Goal: Information Seeking & Learning: Learn about a topic

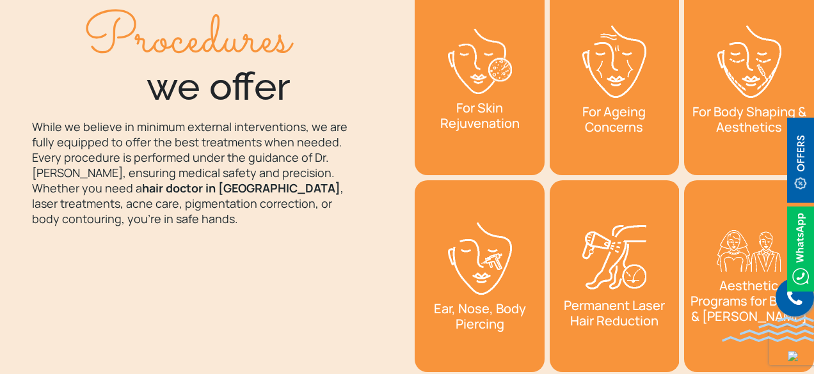
scroll to position [1983, 0]
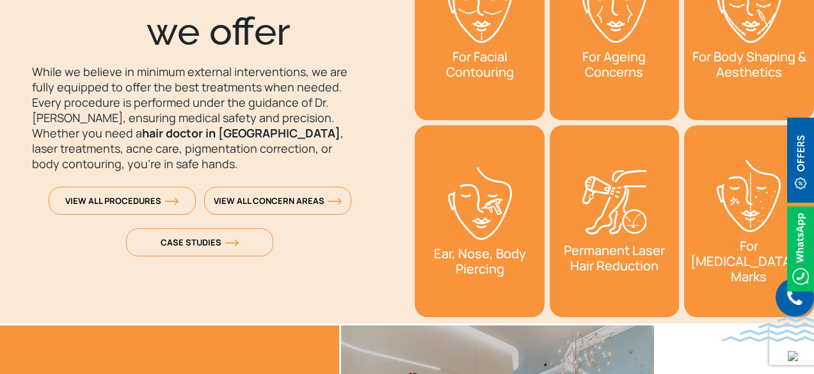
click at [611, 223] on img "1 / 2" at bounding box center [614, 203] width 64 height 67
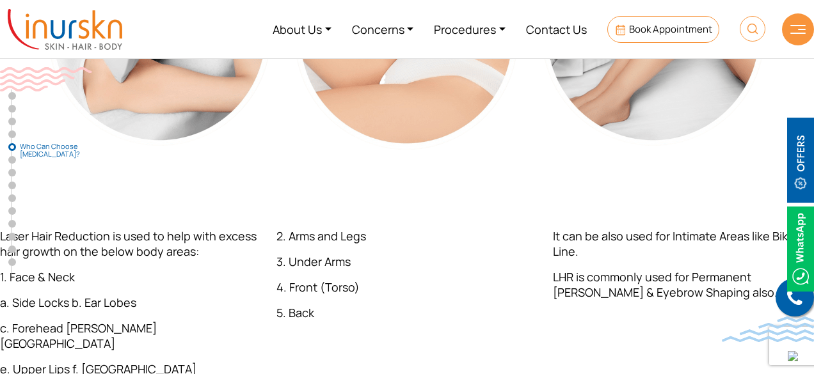
scroll to position [2751, 0]
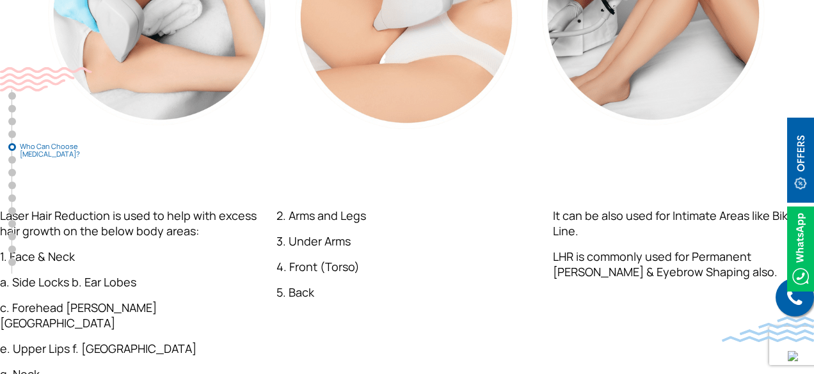
click at [529, 253] on div "2. Arms and Legs 3. Under Arms 4. Front (Torso) 5. Back" at bounding box center [407, 295] width 276 height 194
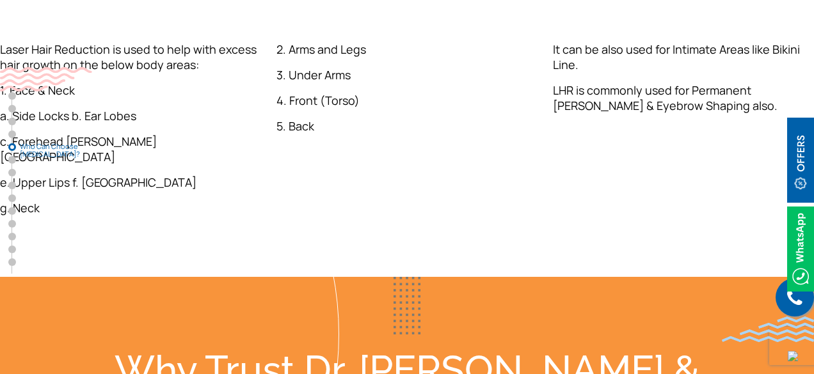
scroll to position [2943, 0]
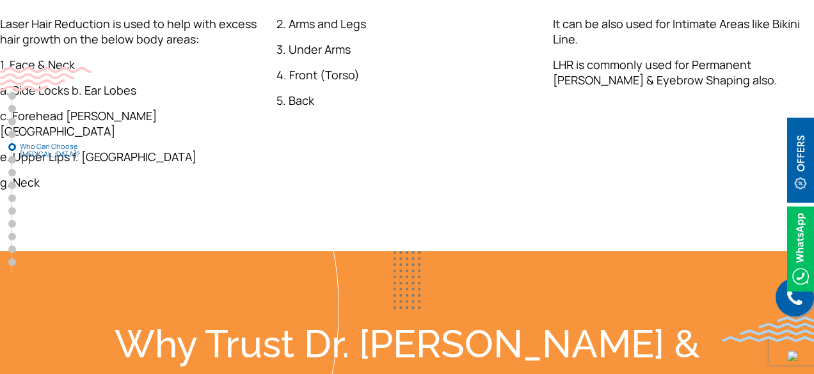
click at [626, 177] on div "It can be also used for Intimate Areas like Bikini Line. LHR is commonly used f…" at bounding box center [683, 103] width 276 height 194
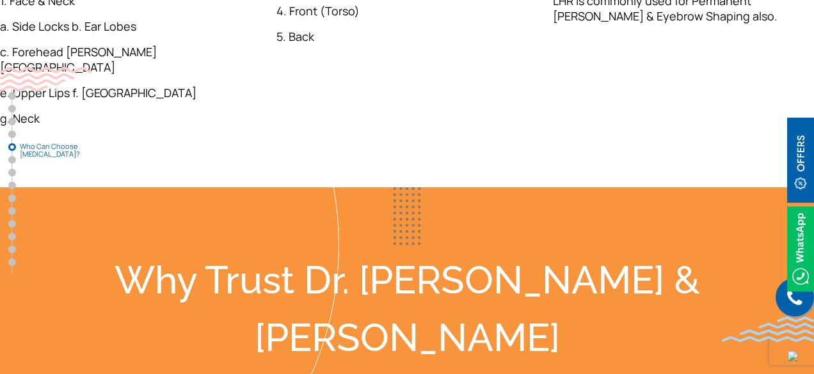
scroll to position [3135, 0]
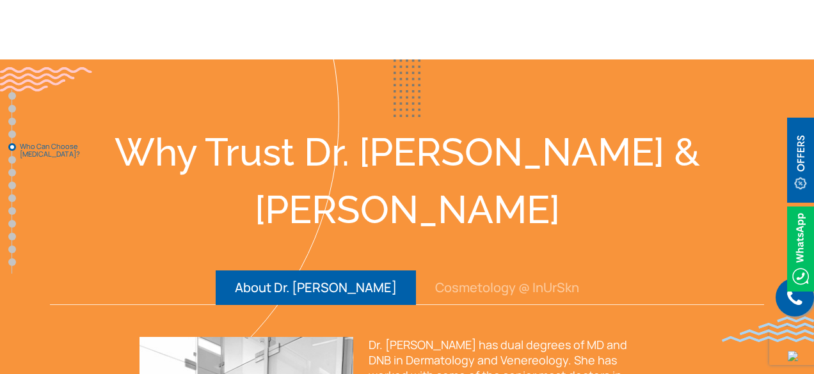
click at [605, 271] on ul "About Dr. Sejal Cosmetology @ InUrSkn" at bounding box center [407, 288] width 714 height 35
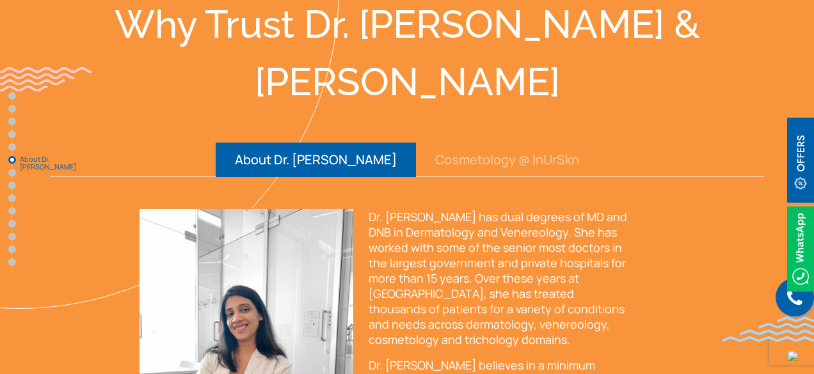
scroll to position [3327, 0]
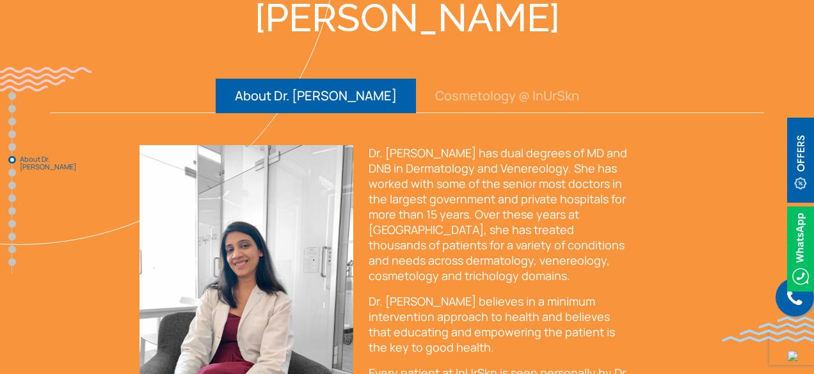
click at [670, 214] on div "Dr. Sejal Saheta MD, DNB - Dermatology & Venereology Dr. Sejal has dual degrees…" at bounding box center [407, 298] width 551 height 307
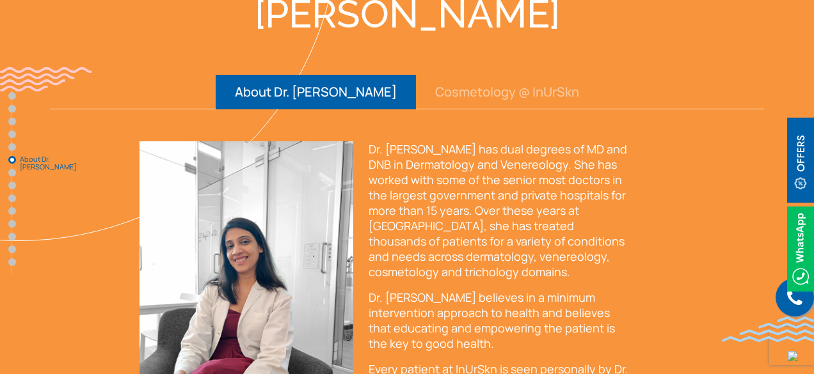
scroll to position [3455, 0]
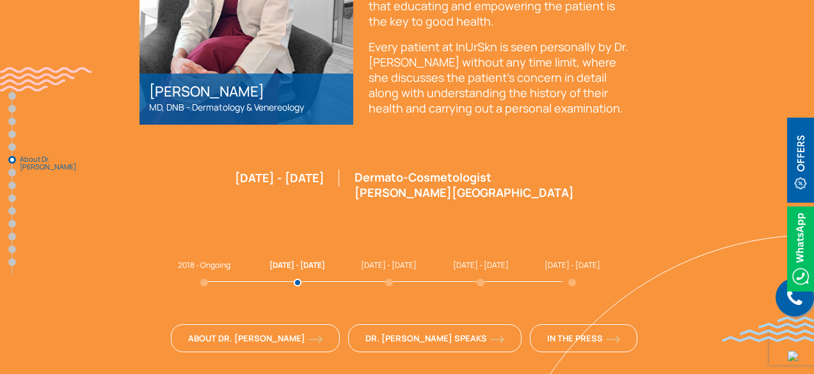
scroll to position [3711, 0]
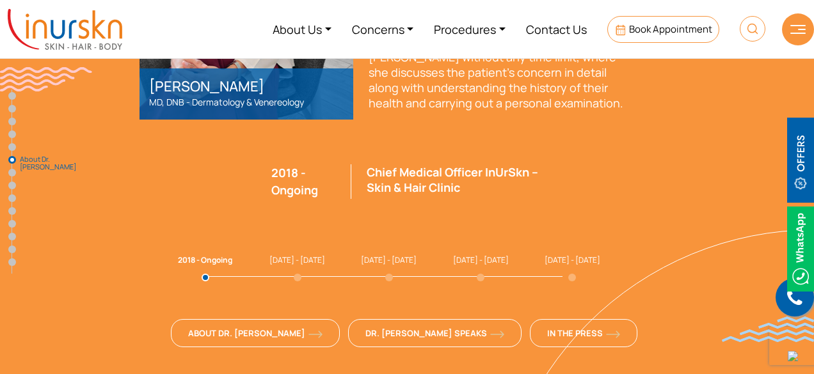
scroll to position [3647, 0]
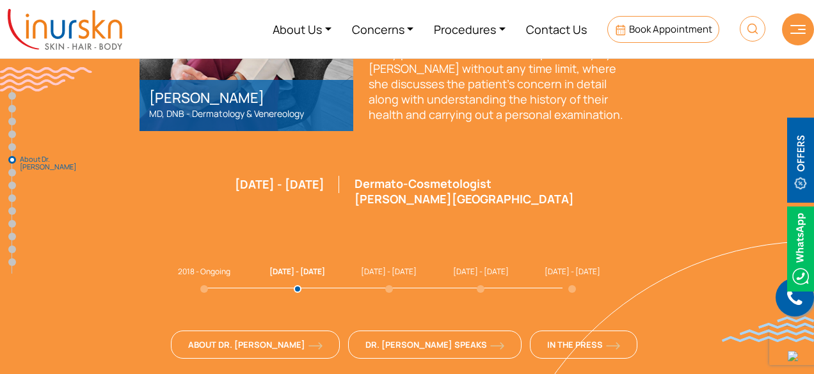
click at [205, 266] on span "2018 - Ongoing" at bounding box center [204, 271] width 52 height 11
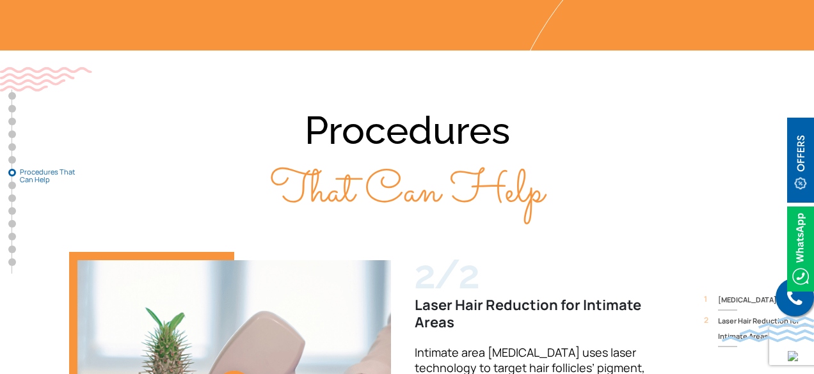
scroll to position [4031, 0]
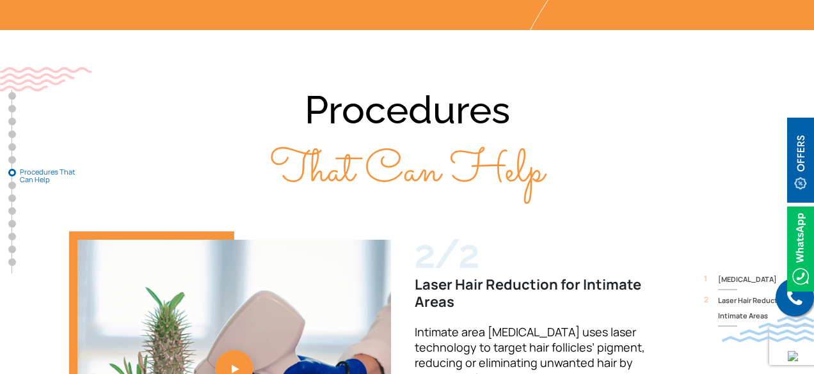
click at [689, 302] on div "2/2 Laser Hair Reduction for Intimate Areas Intimate area laser hair removal us…" at bounding box center [406, 370] width 829 height 277
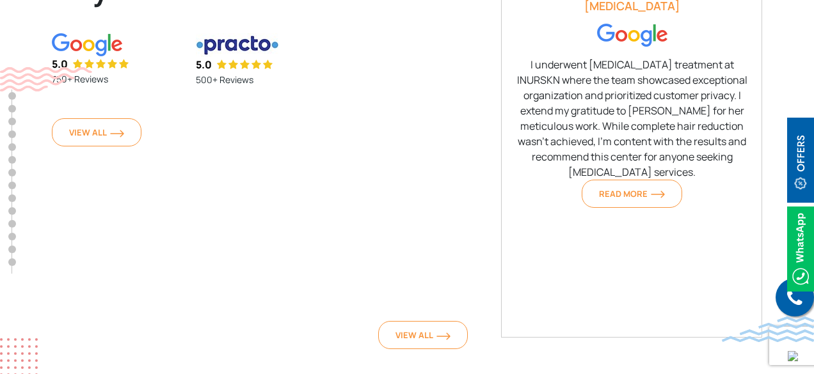
scroll to position [5822, 0]
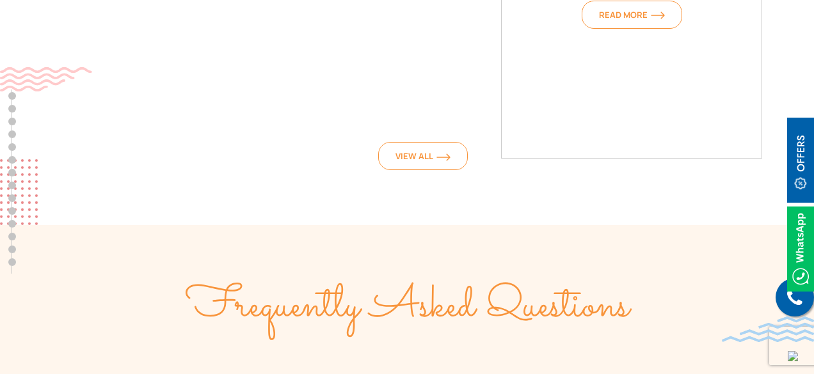
scroll to position [6014, 0]
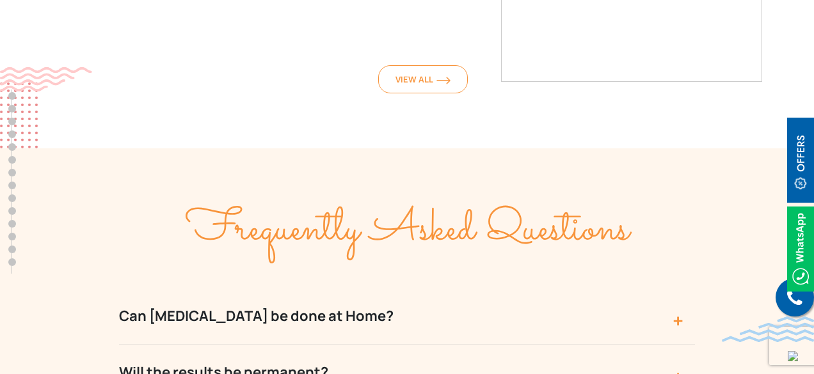
click at [598, 289] on button "Can Laser Hair Removal be done at Home?" at bounding box center [407, 317] width 576 height 56
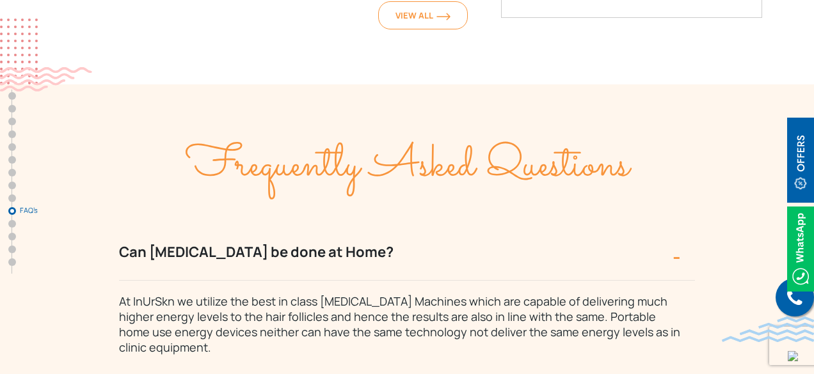
scroll to position [6142, 0]
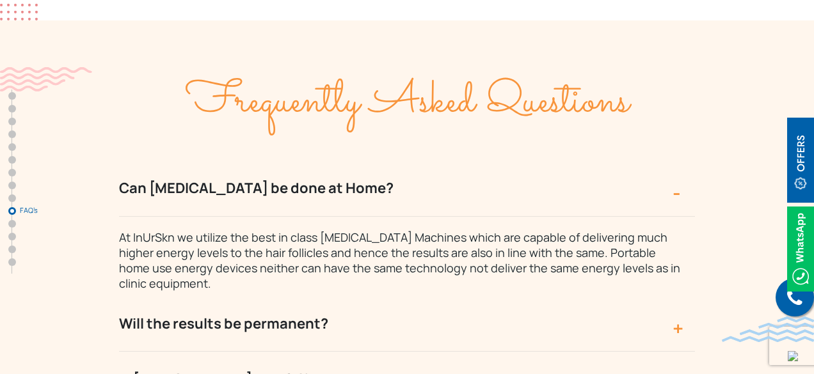
click at [598, 296] on button "Will the results be permanent?" at bounding box center [407, 324] width 576 height 56
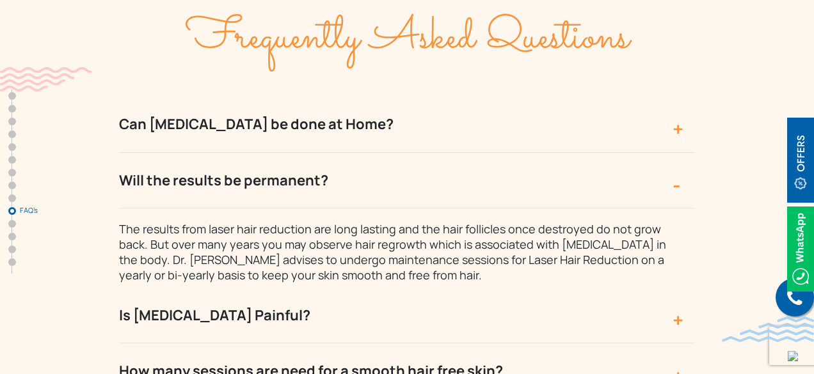
scroll to position [6270, 0]
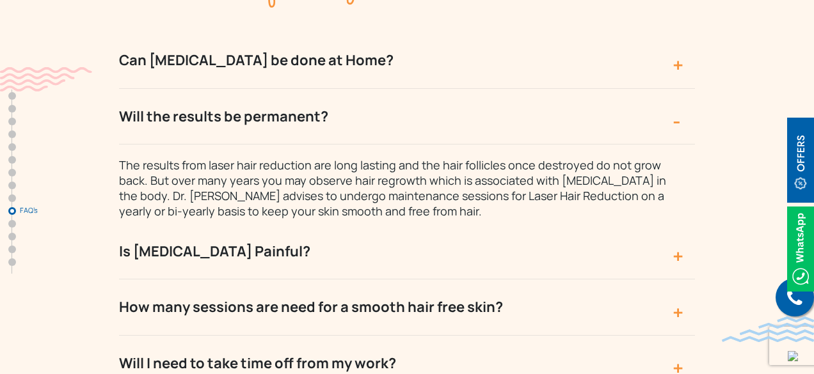
click at [676, 280] on button "How many sessions are need for a smooth hair free skin?" at bounding box center [407, 308] width 576 height 56
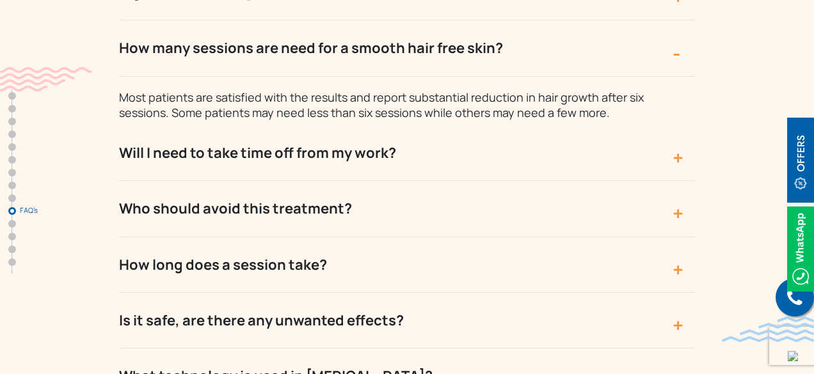
scroll to position [6462, 0]
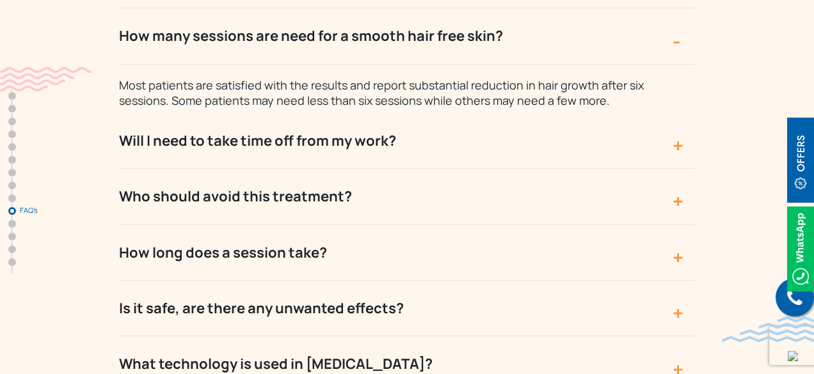
click at [548, 169] on button "Who should avoid this treatment?" at bounding box center [407, 197] width 576 height 56
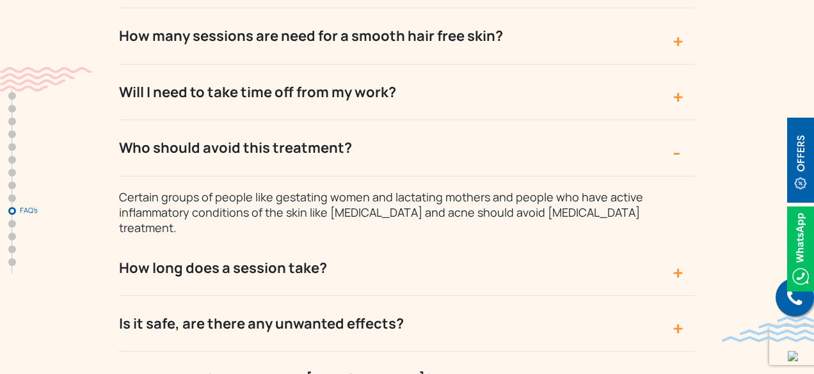
click at [685, 241] on button "How long does a session take?" at bounding box center [407, 269] width 576 height 56
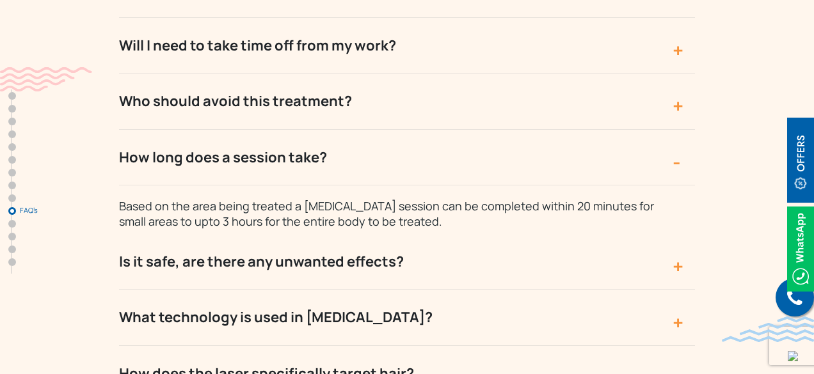
scroll to position [6526, 0]
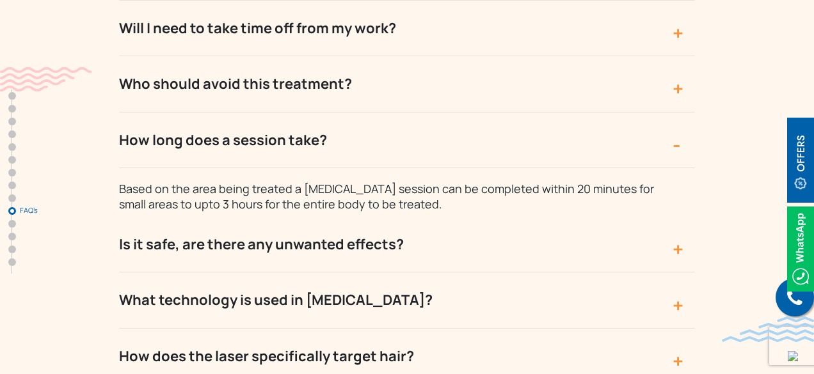
click at [678, 217] on button "Is it safe, are there any unwanted effects?" at bounding box center [407, 245] width 576 height 56
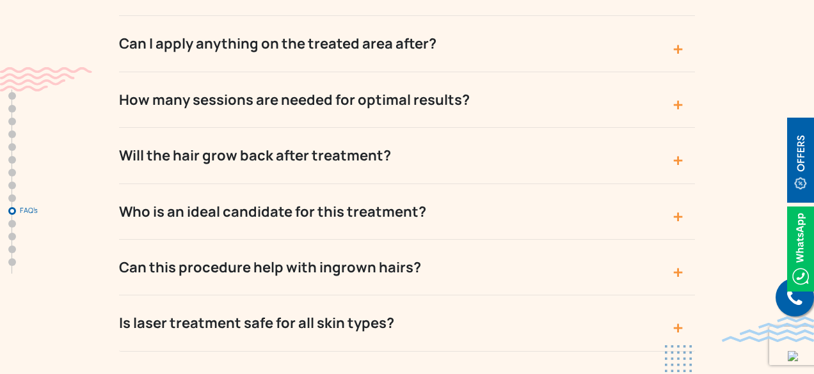
scroll to position [7102, 0]
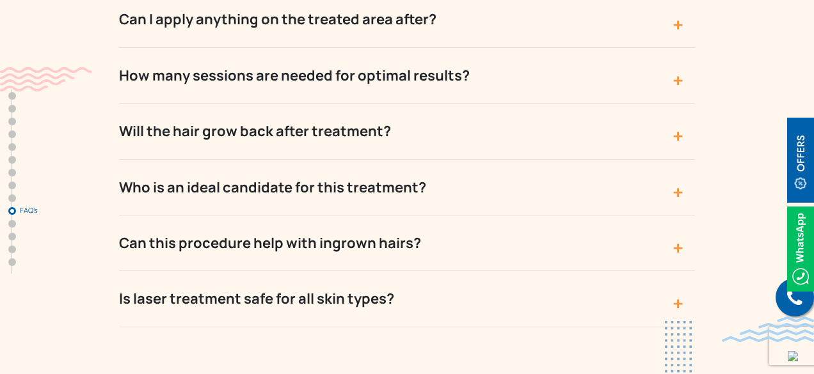
click at [490, 271] on button "Is laser treatment safe for all skin types?" at bounding box center [407, 299] width 576 height 56
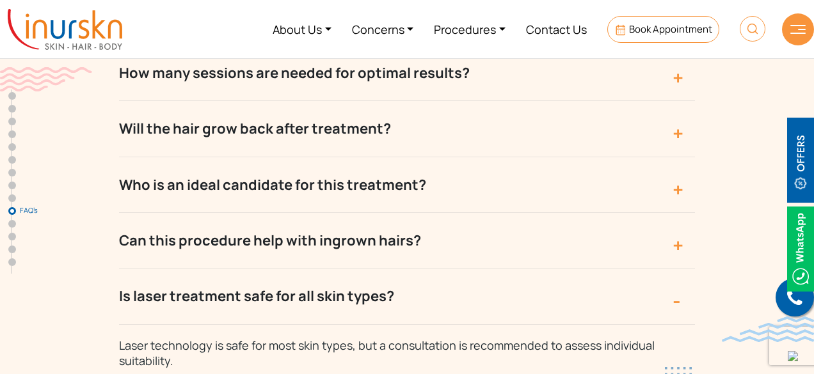
scroll to position [7038, 0]
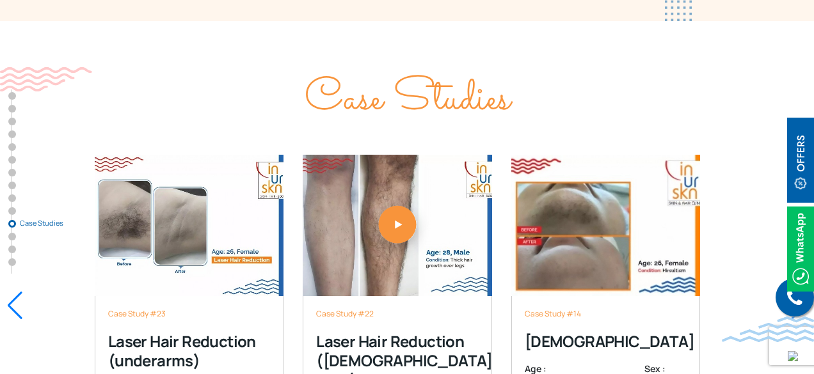
scroll to position [7444, 0]
click at [51, 271] on div "Case Study #23 Laser Hair Reduction (underarms) Age : 26 Sex : female Read More…" at bounding box center [407, 305] width 814 height 366
click at [71, 227] on div "Case Study #23 Laser Hair Reduction (underarms) Age : 26 Sex : female Read More…" at bounding box center [407, 305] width 814 height 366
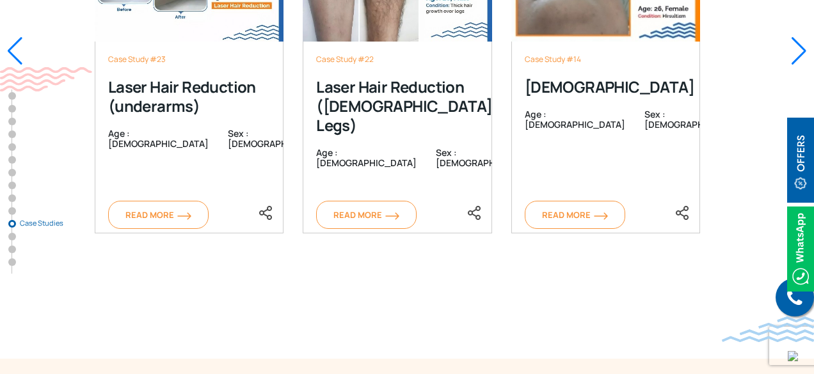
scroll to position [7700, 0]
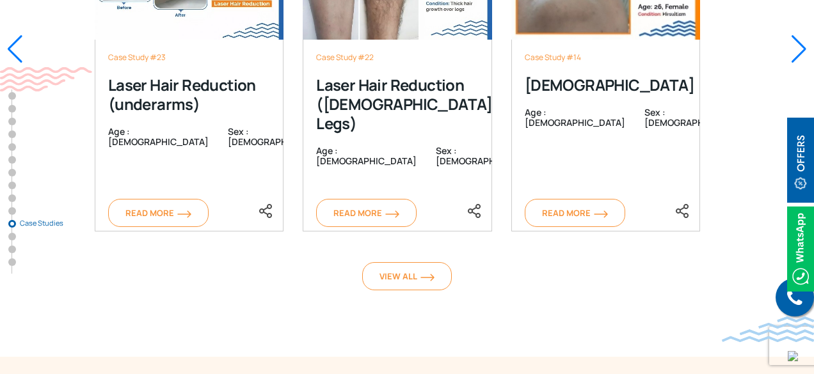
click at [80, 240] on section "Case Studies Case Study #23 Laser Hair Reduction (underarms) Age : 26 Sex : fem…" at bounding box center [407, 61] width 814 height 593
click at [384, 262] on link "View All" at bounding box center [407, 276] width 90 height 28
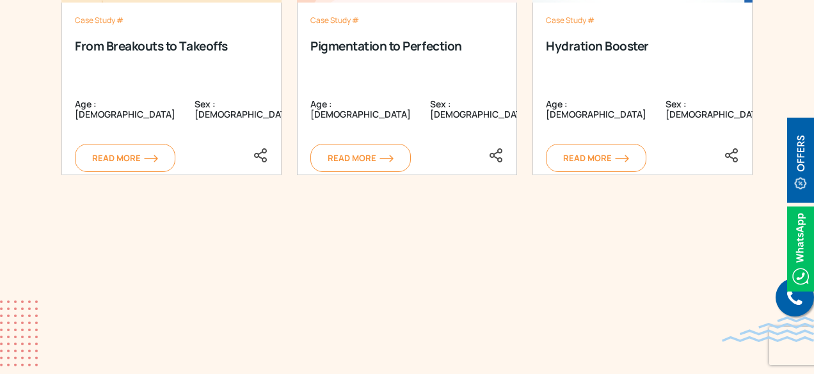
scroll to position [1981, 0]
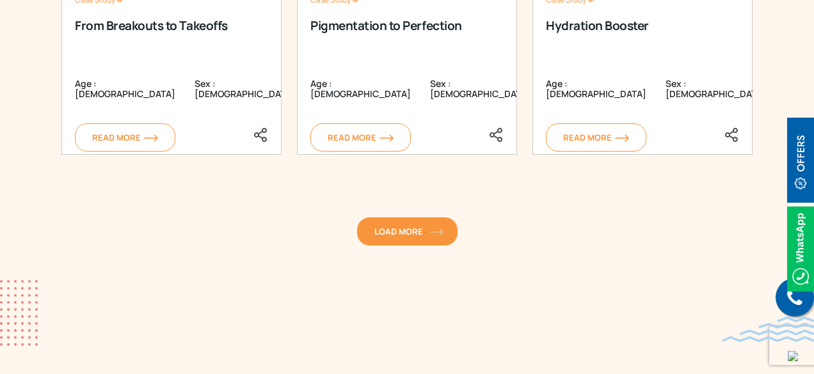
click at [401, 226] on span "Load More" at bounding box center [407, 232] width 66 height 12
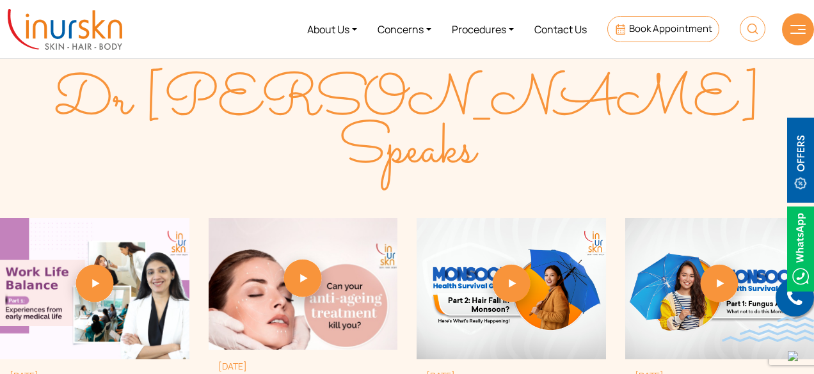
scroll to position [2720, 0]
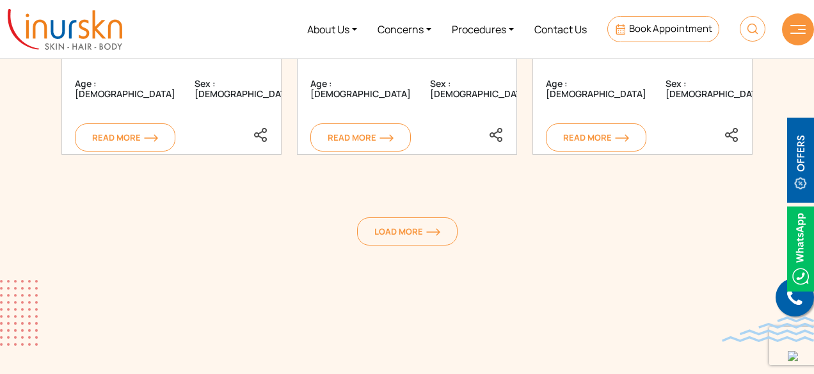
click at [403, 227] on span "Load More" at bounding box center [407, 232] width 66 height 12
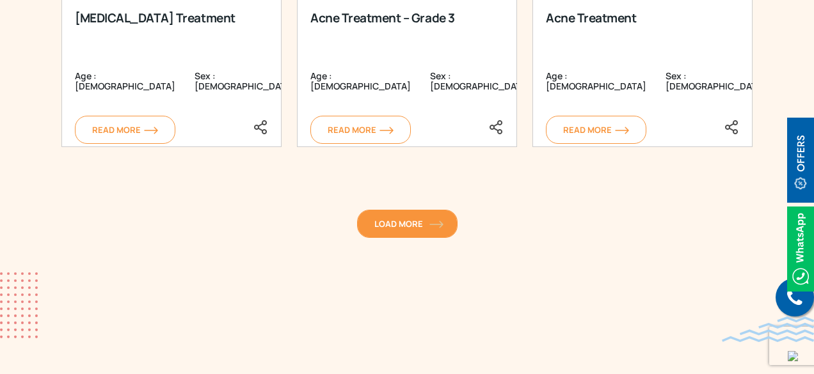
scroll to position [3488, 0]
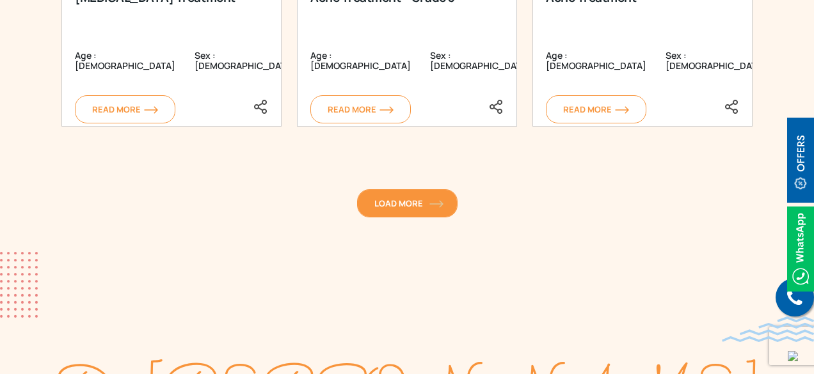
click at [409, 189] on link "Load More" at bounding box center [407, 203] width 100 height 28
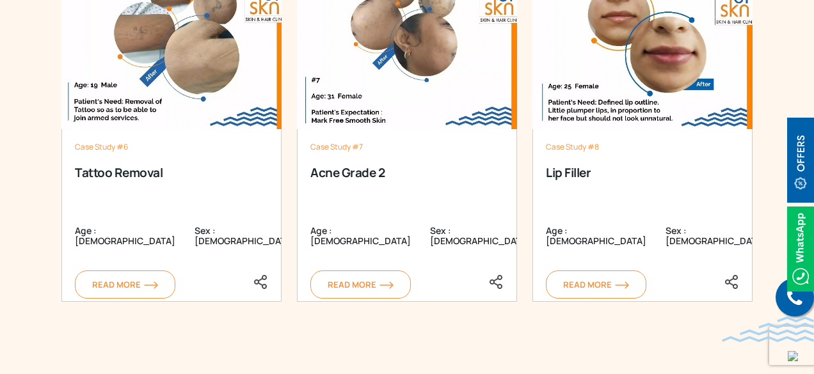
scroll to position [3744, 0]
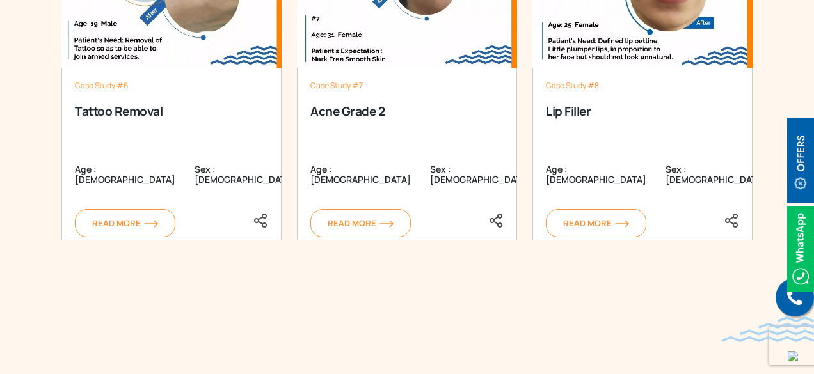
click at [390, 265] on div "Case Study #7 Acne Grade 2 Age : 31 Sex : female Read More Case Study #7 Acne G…" at bounding box center [406, 88] width 235 height 370
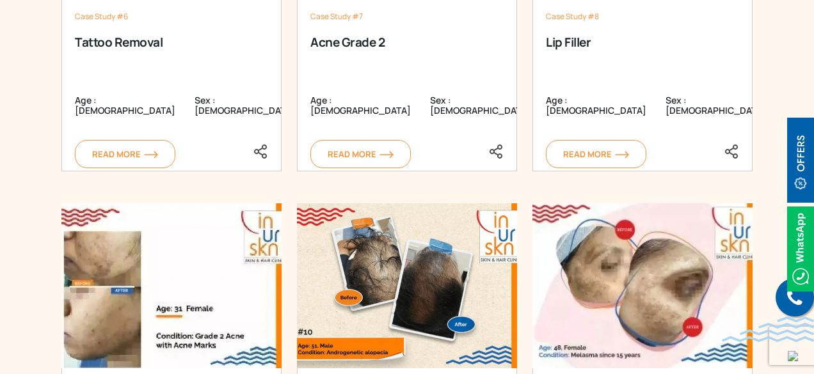
scroll to position [3872, 0]
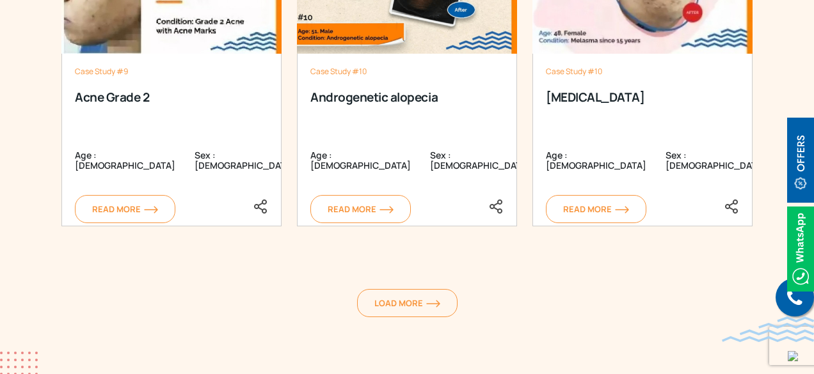
scroll to position [4256, 0]
